Goal: Task Accomplishment & Management: Use online tool/utility

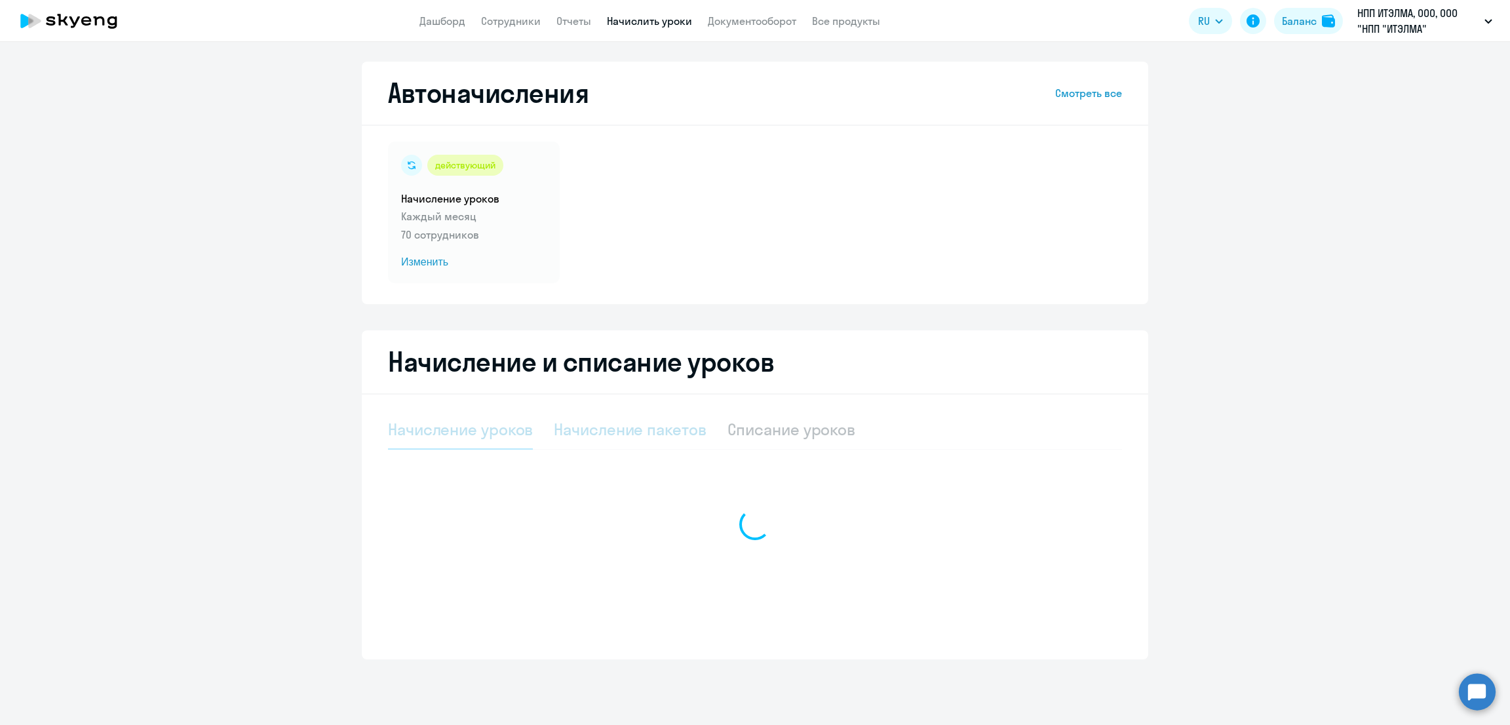
select select "10"
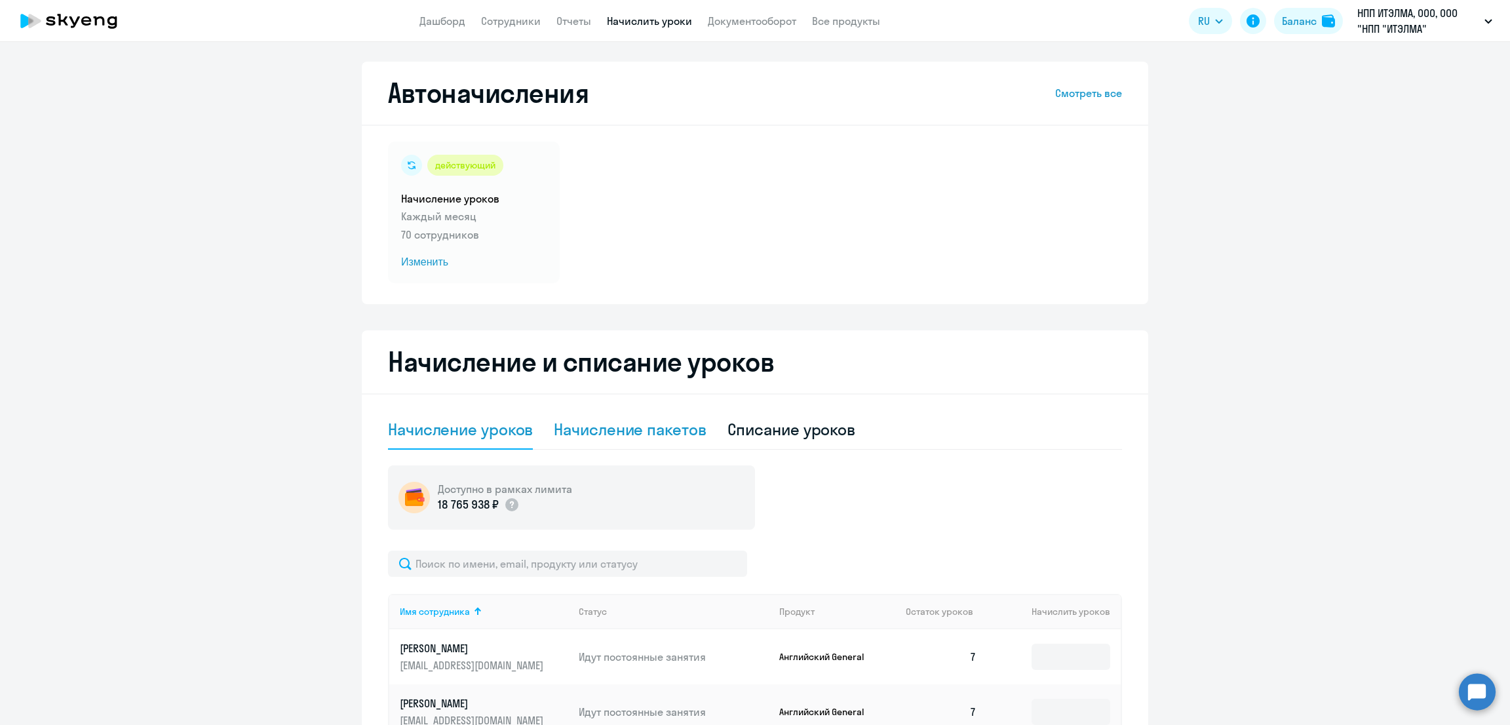
click at [661, 430] on div "Начисление пакетов" at bounding box center [630, 429] width 152 height 21
select select "10"
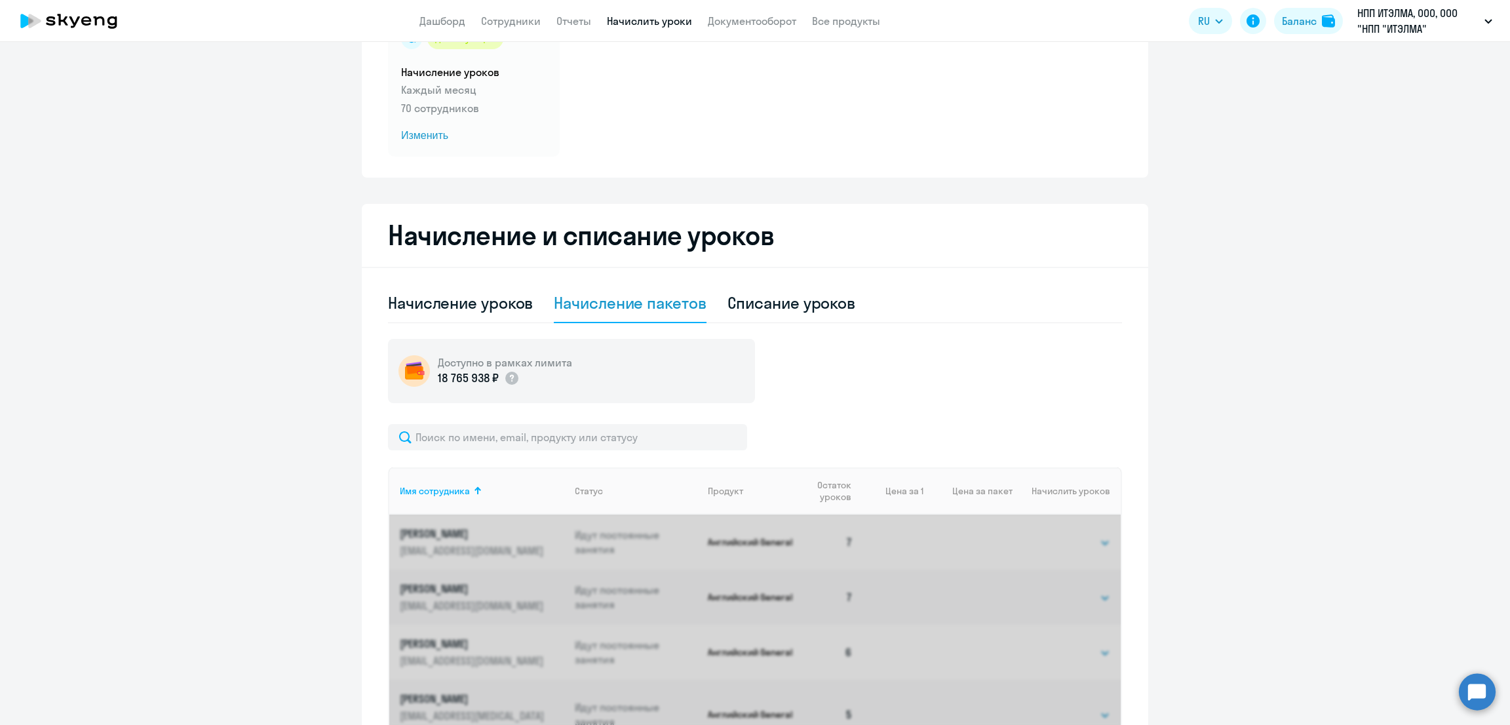
scroll to position [163, 0]
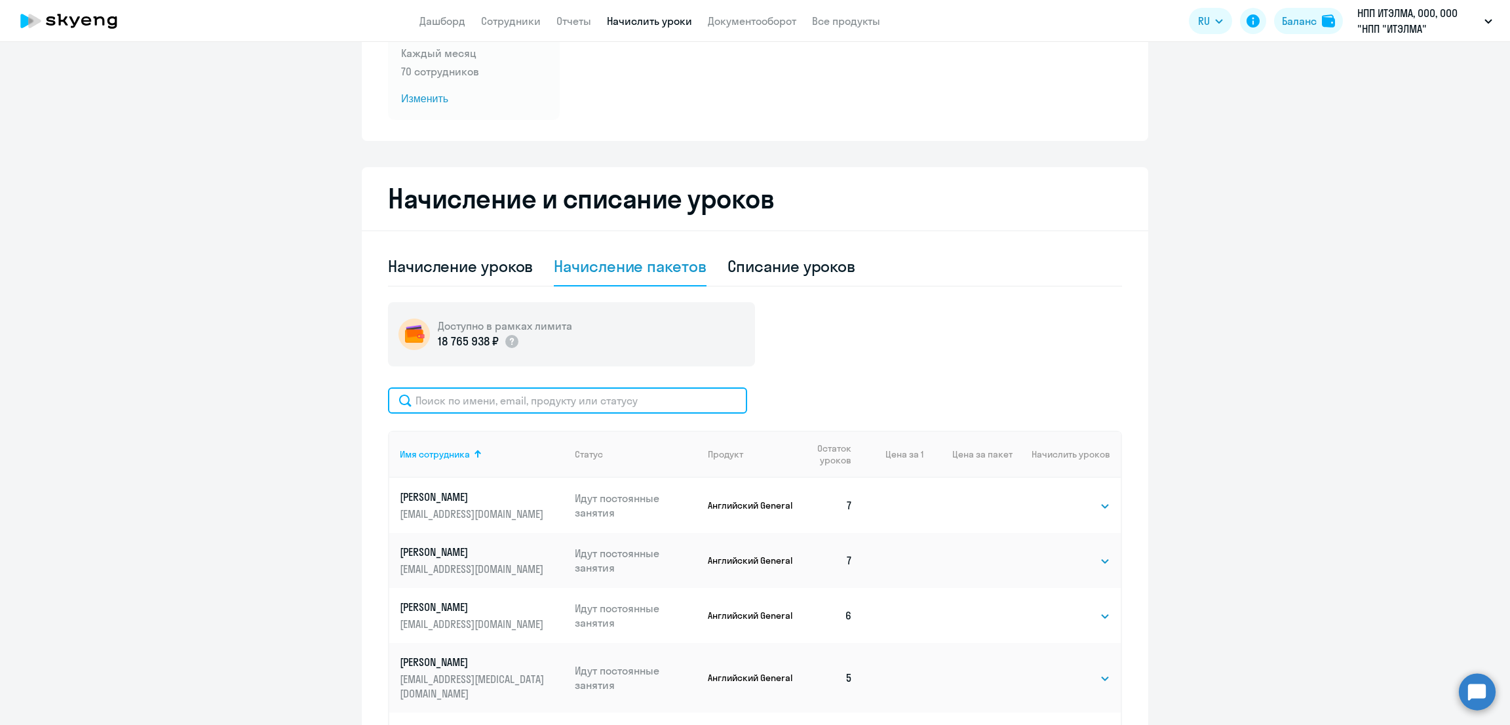
click at [546, 396] on input "text" at bounding box center [567, 400] width 359 height 26
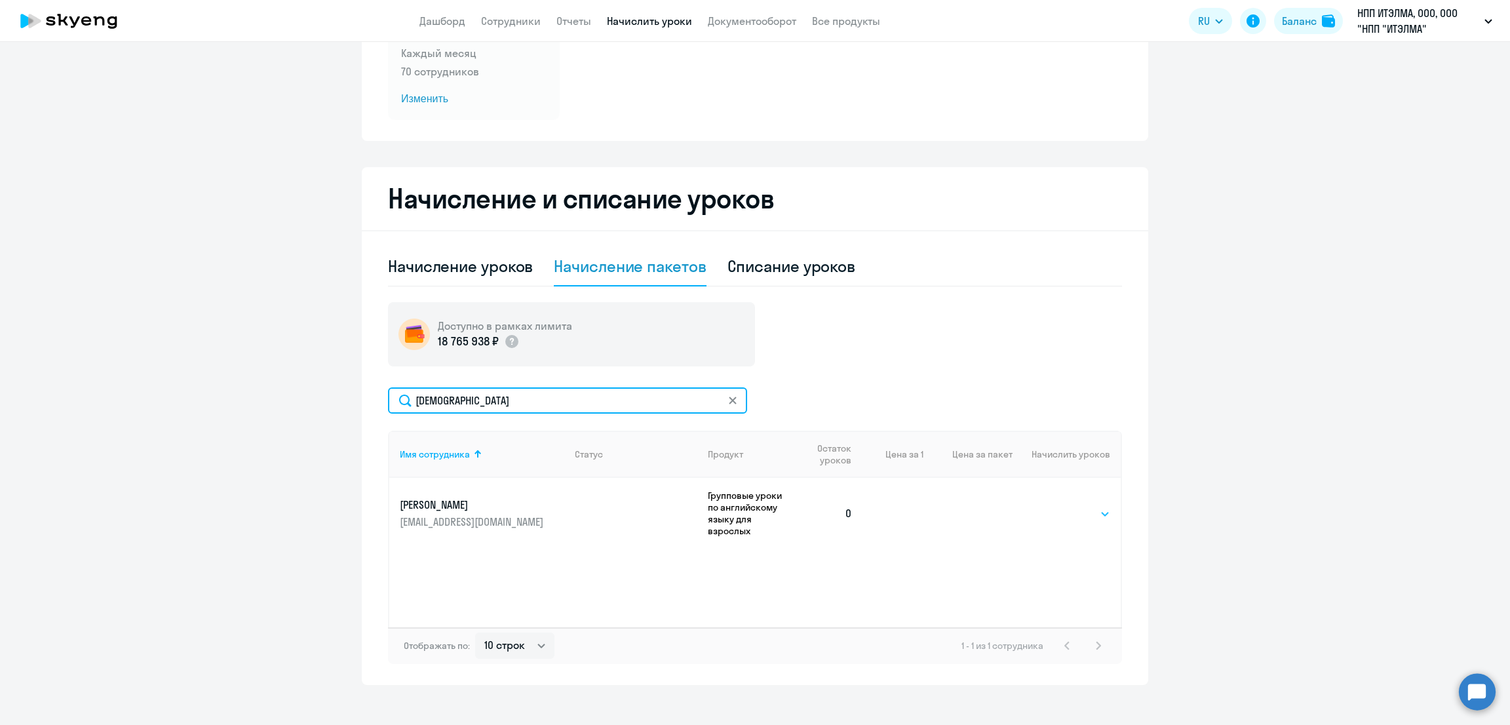
type input "[DEMOGRAPHIC_DATA]"
click at [1073, 506] on select "Выбрать 8 48 64 96" at bounding box center [1083, 514] width 54 height 16
select select "8"
click at [1056, 506] on select "Выбрать 8 48 64 96" at bounding box center [1083, 514] width 54 height 16
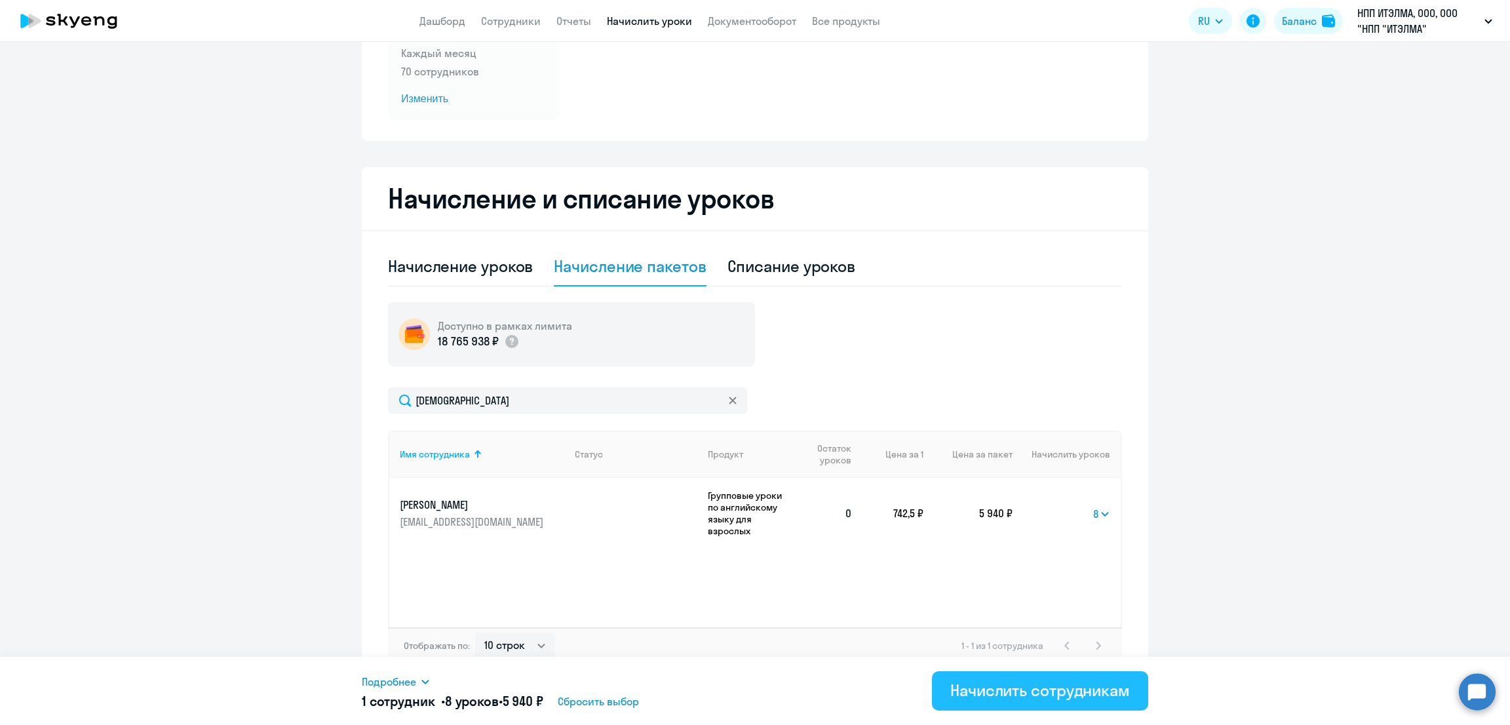
click at [1073, 685] on div "Начислить сотрудникам" at bounding box center [1040, 690] width 180 height 21
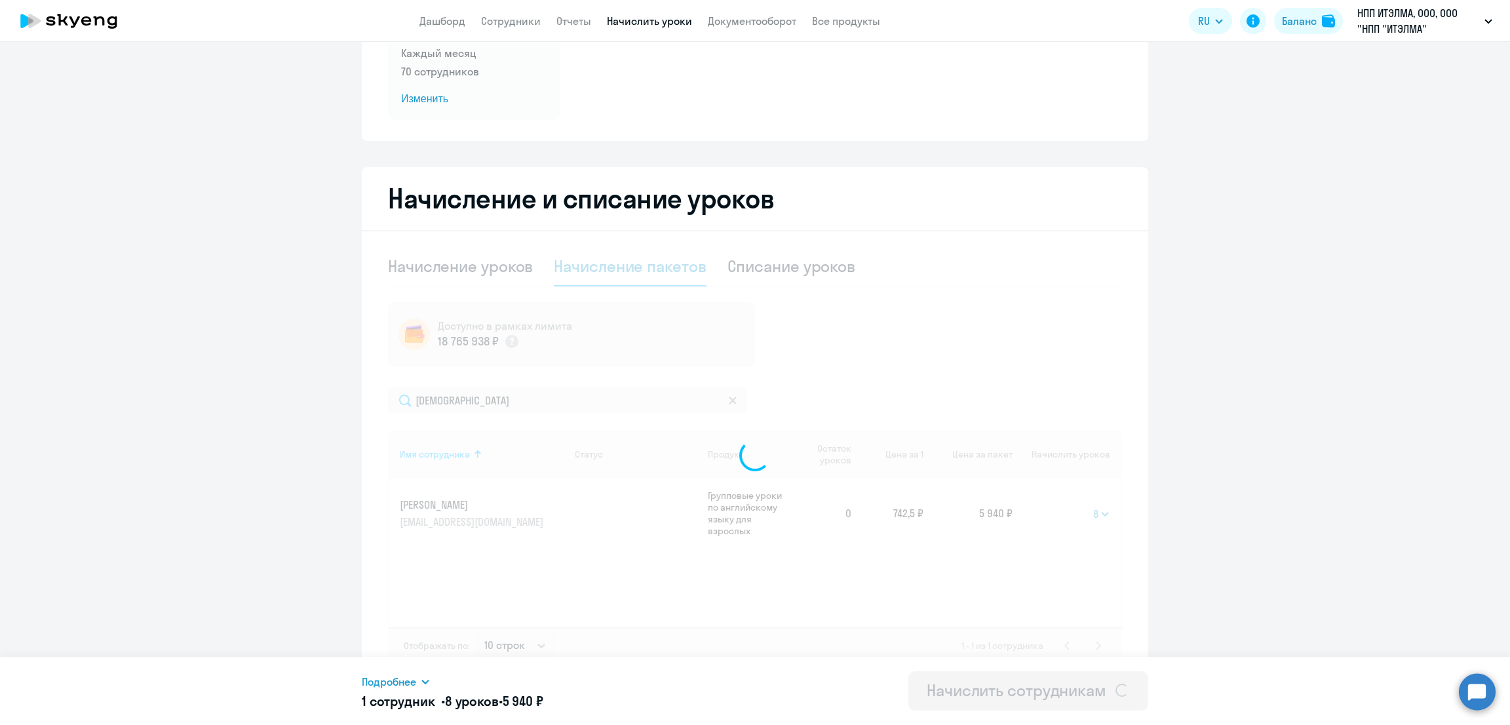
select select
